Goal: Information Seeking & Learning: Find specific page/section

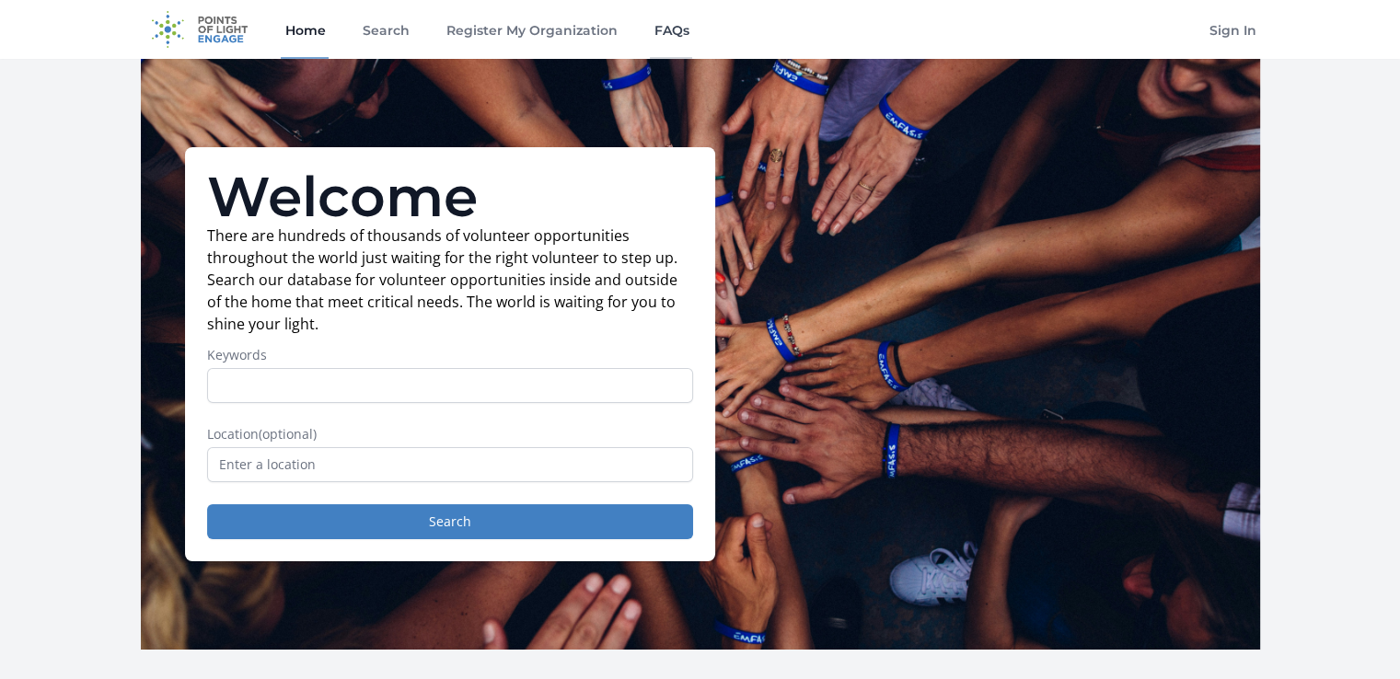
click at [660, 27] on link "FAQs" at bounding box center [671, 29] width 42 height 59
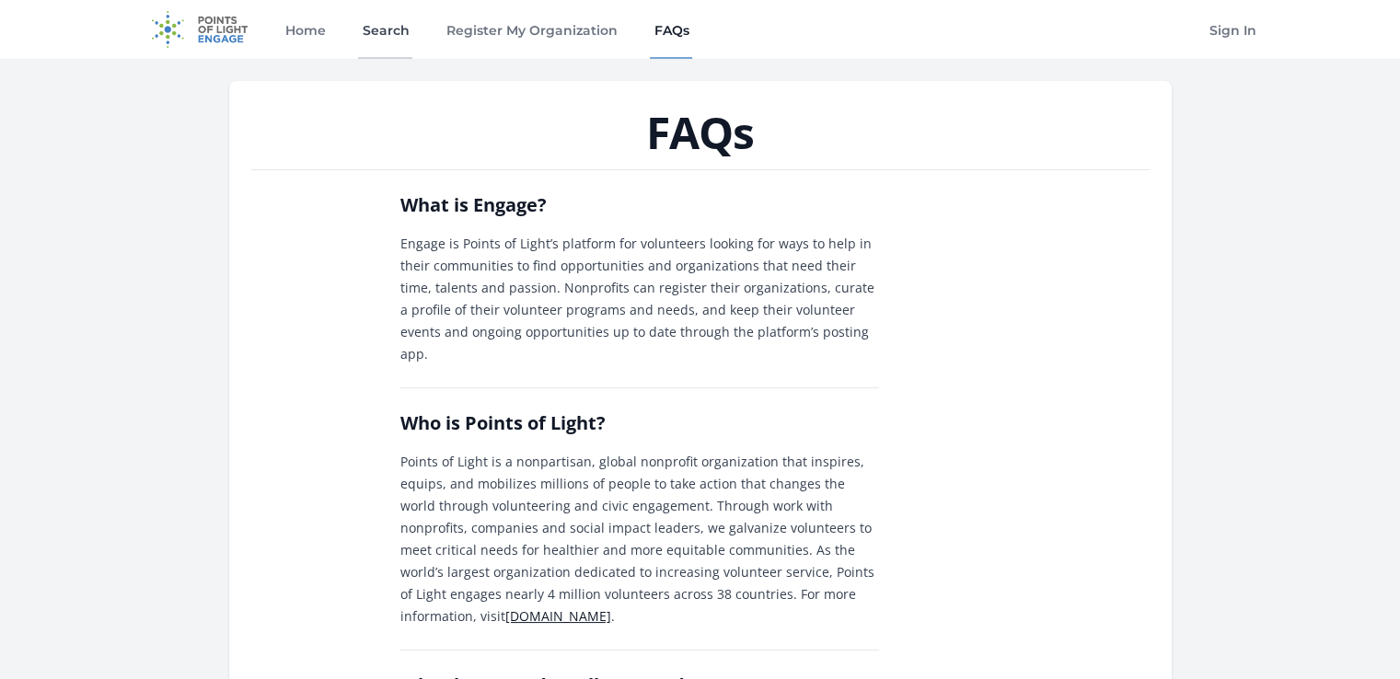
click at [378, 24] on link "Search" at bounding box center [385, 29] width 54 height 59
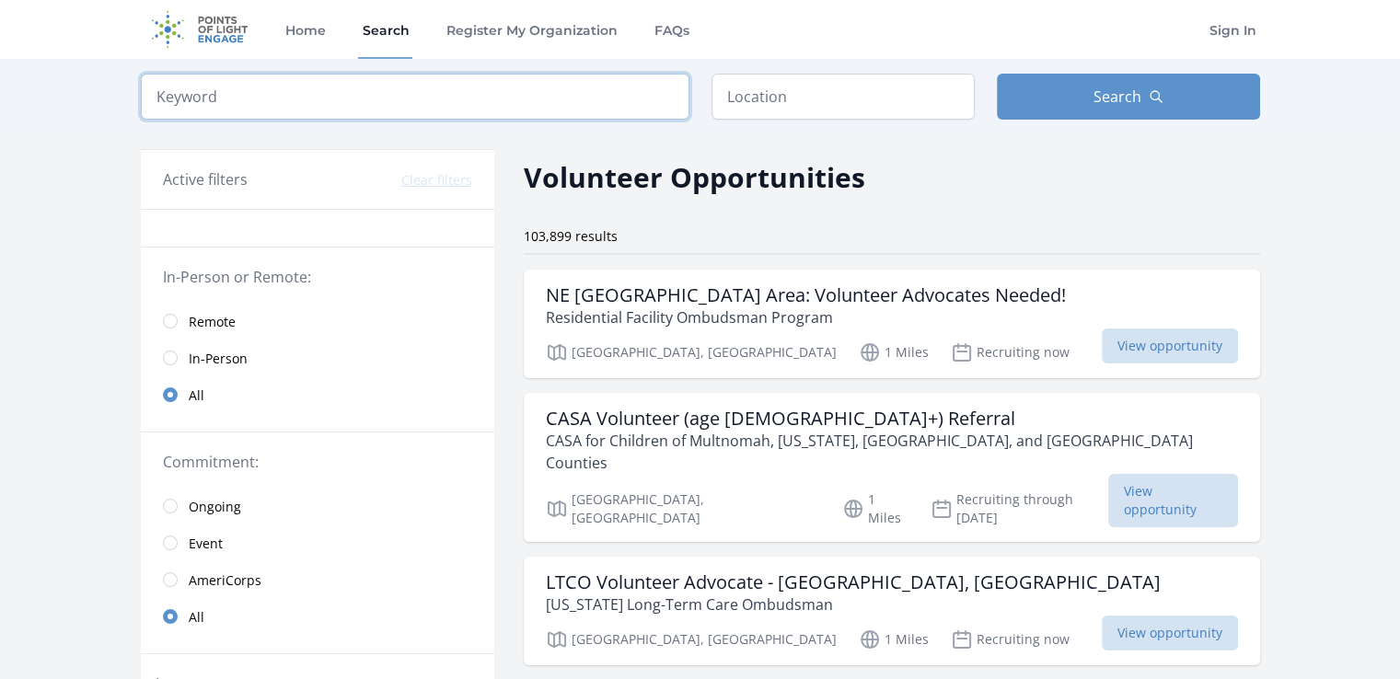
click at [572, 97] on input "search" at bounding box center [415, 97] width 549 height 46
type input "columbia springs"
click button "submit" at bounding box center [0, 0] width 0 height 0
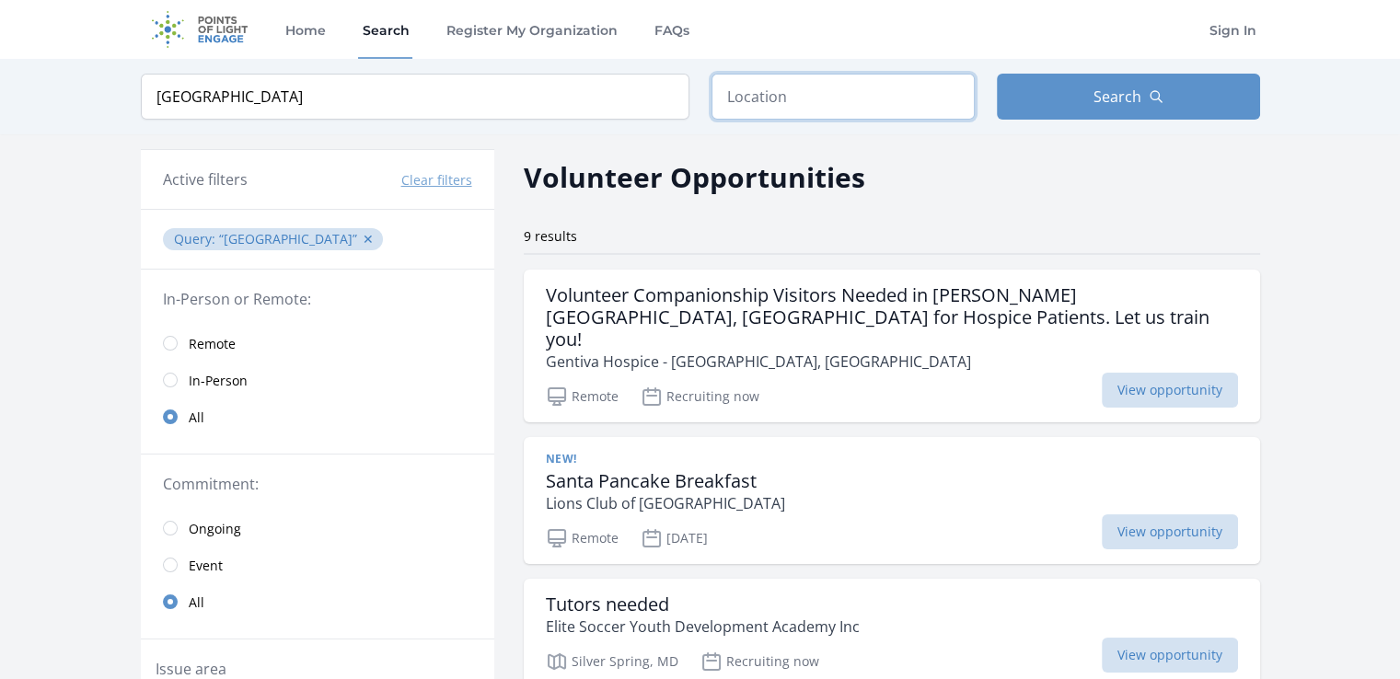
click at [833, 91] on input "text" at bounding box center [843, 97] width 263 height 46
type input "+"
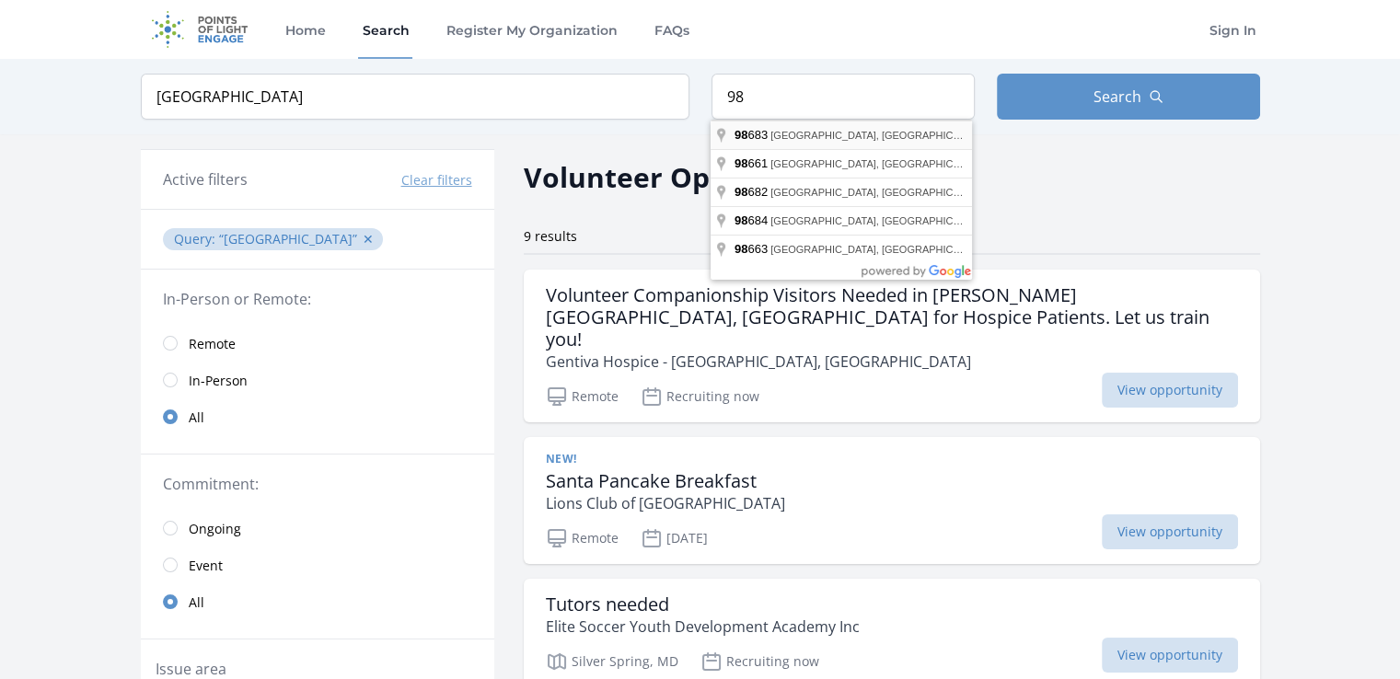
type input "Vancouver, WA 98683, USA"
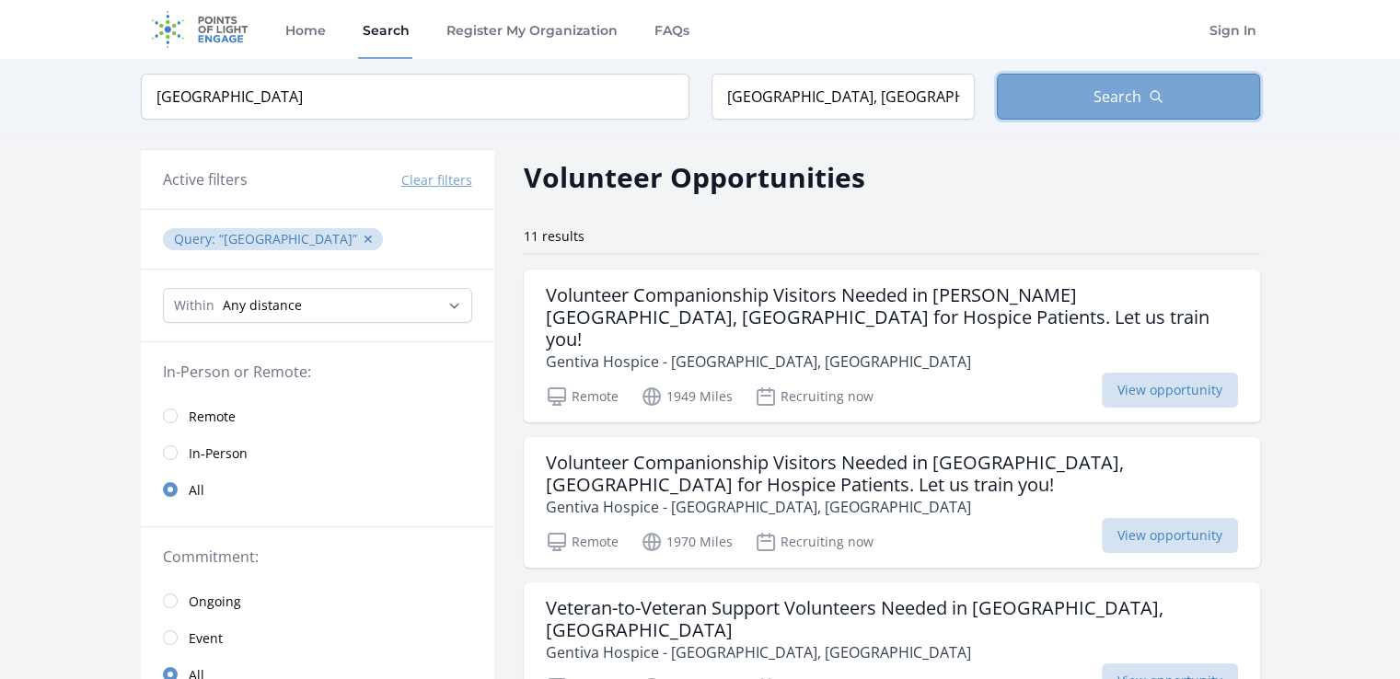
click at [1117, 97] on span "Search" at bounding box center [1118, 97] width 48 height 22
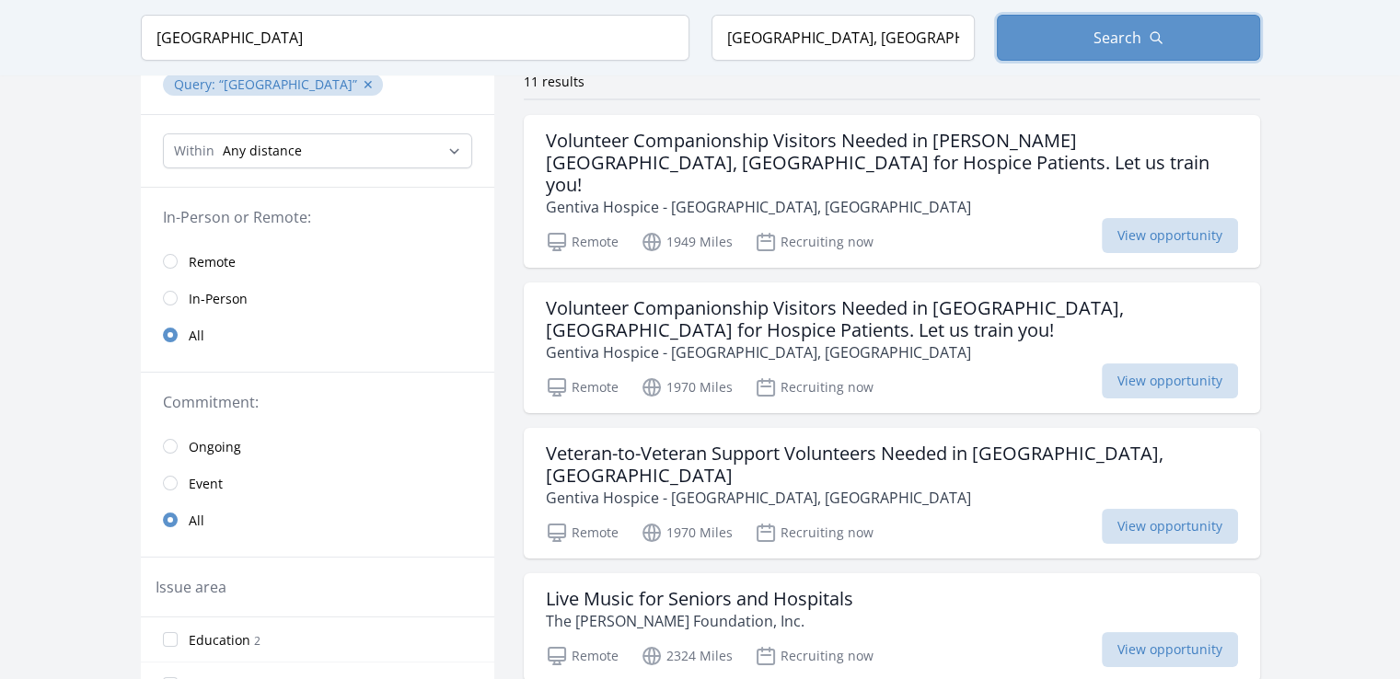
scroll to position [92, 0]
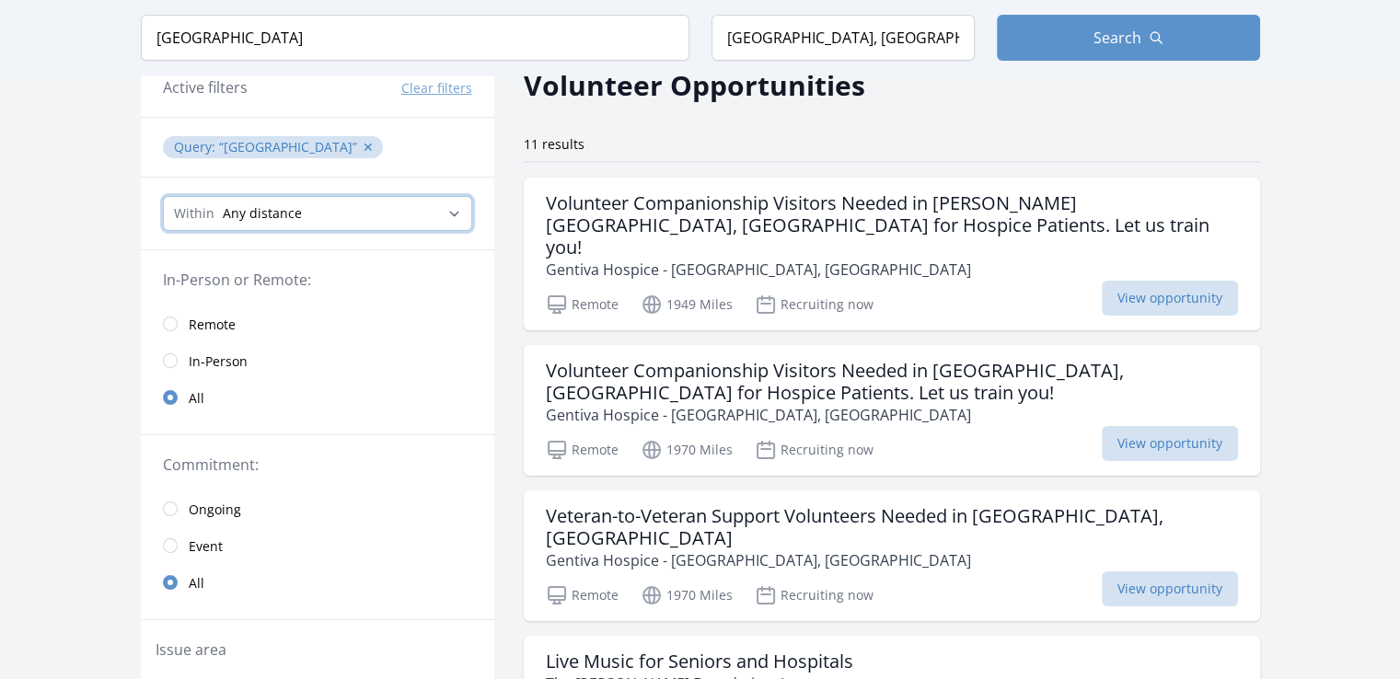
click at [461, 205] on select "Any distance , 5 Miles , 20 Miles , 50 Miles , 100 Miles" at bounding box center [317, 213] width 309 height 35
select select "32186"
click at [163, 196] on select "Any distance , 5 Miles , 20 Miles , 50 Miles , 100 Miles" at bounding box center [317, 213] width 309 height 35
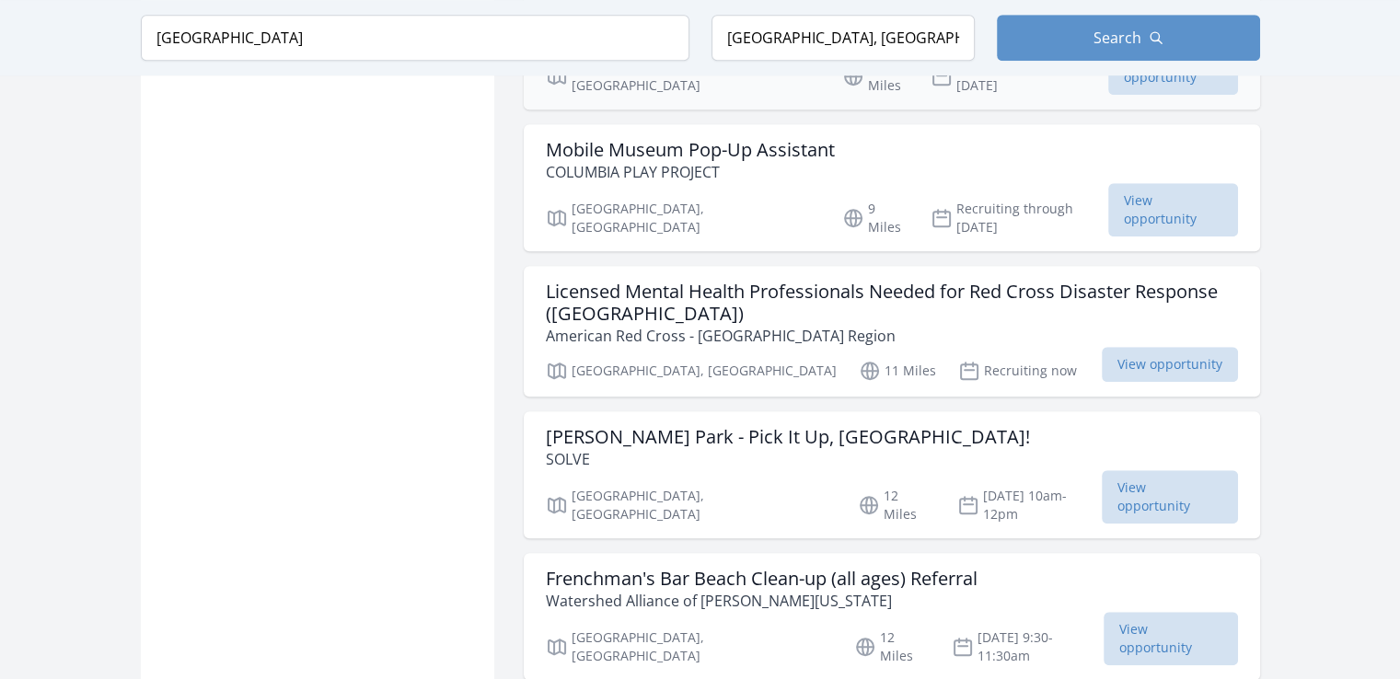
scroll to position [1473, 0]
